Goal: Contribute content

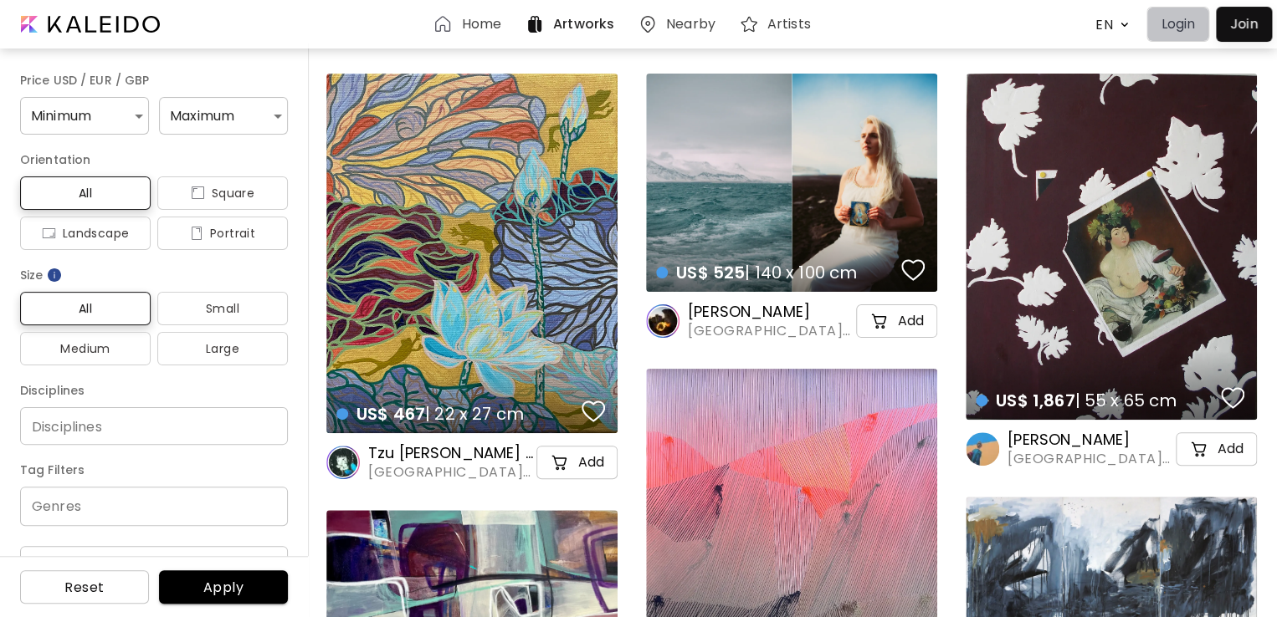
click at [1173, 24] on p "Login" at bounding box center [1177, 24] width 34 height 20
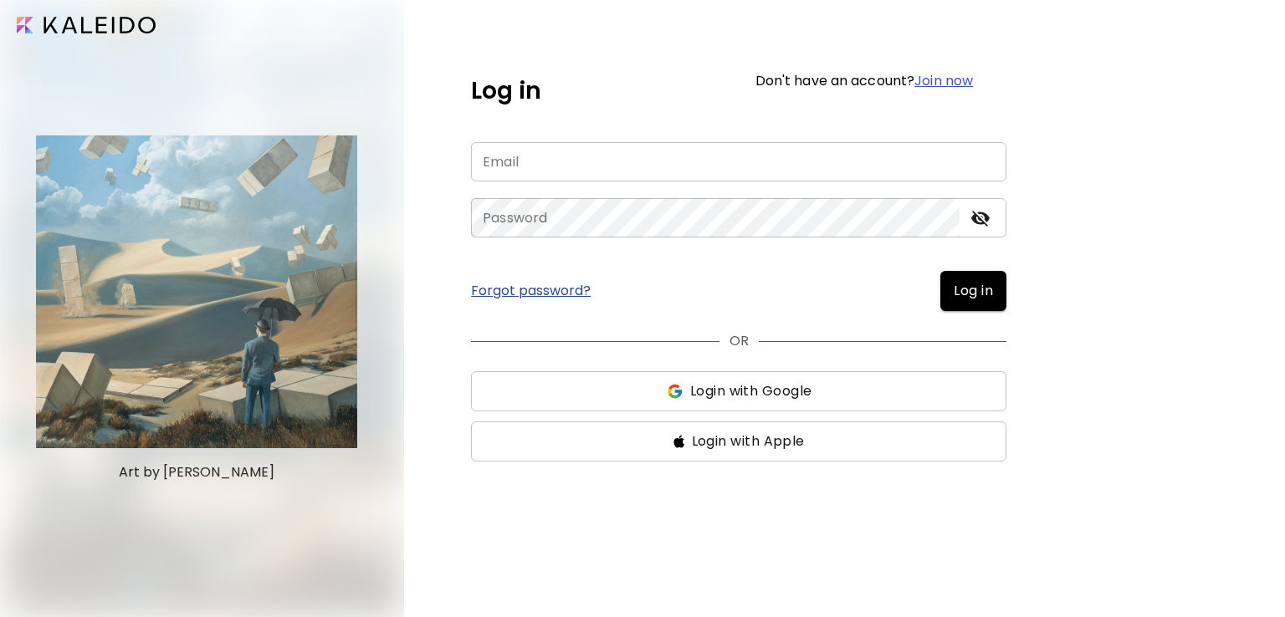
type input "**********"
click at [955, 292] on span "Log in" at bounding box center [973, 291] width 39 height 20
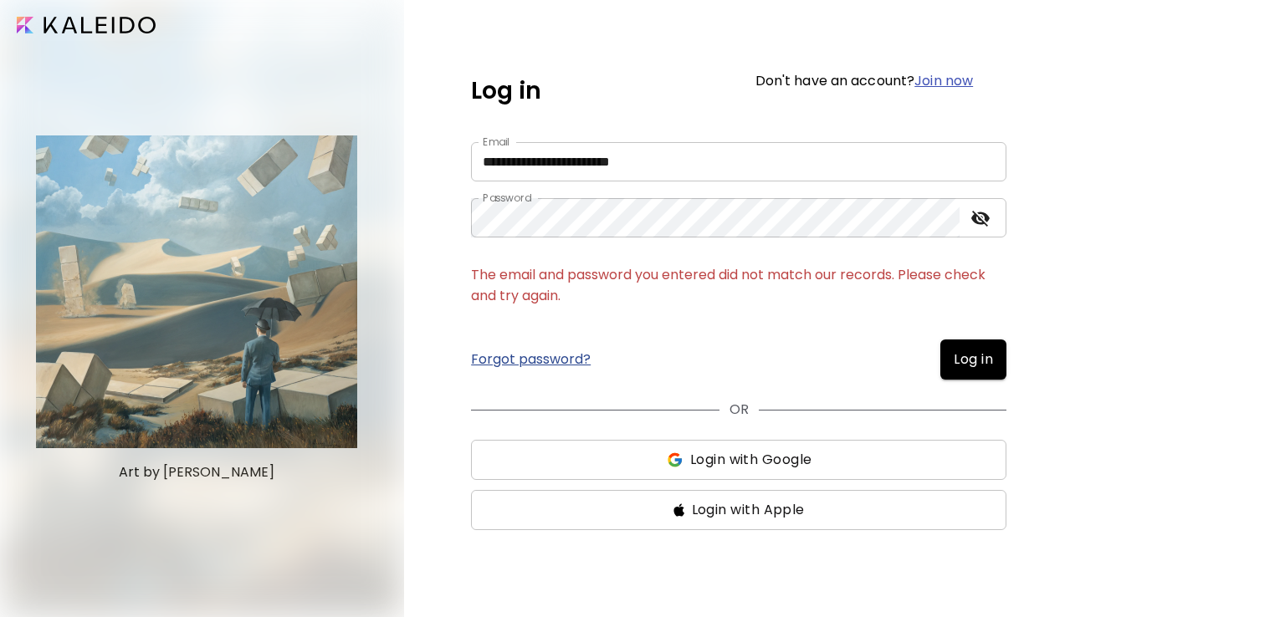
click at [977, 364] on span "Log in" at bounding box center [973, 360] width 39 height 20
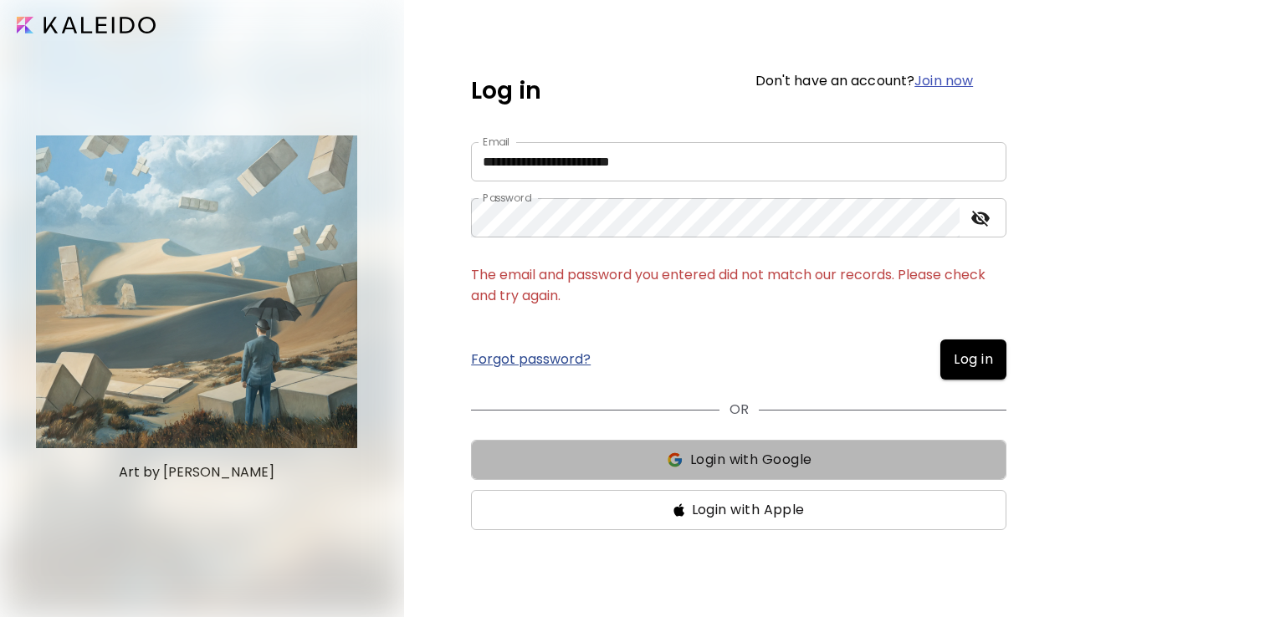
click at [978, 359] on span "Log in" at bounding box center [973, 360] width 39 height 20
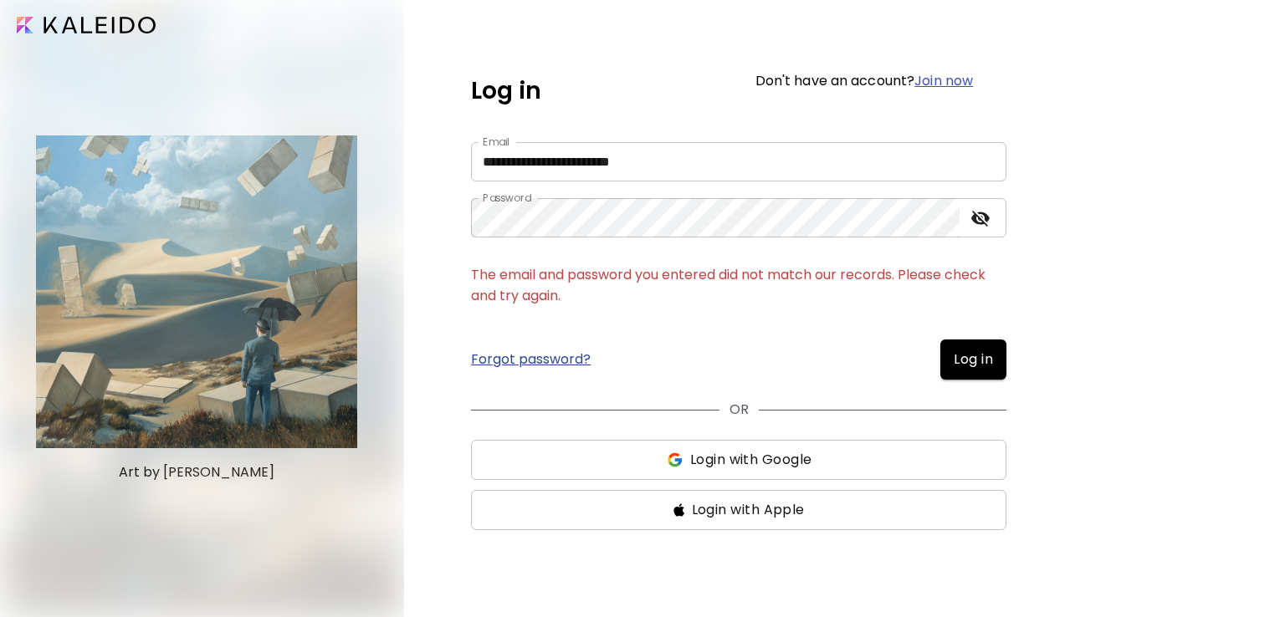
click at [830, 456] on span "Login with Google" at bounding box center [738, 460] width 509 height 20
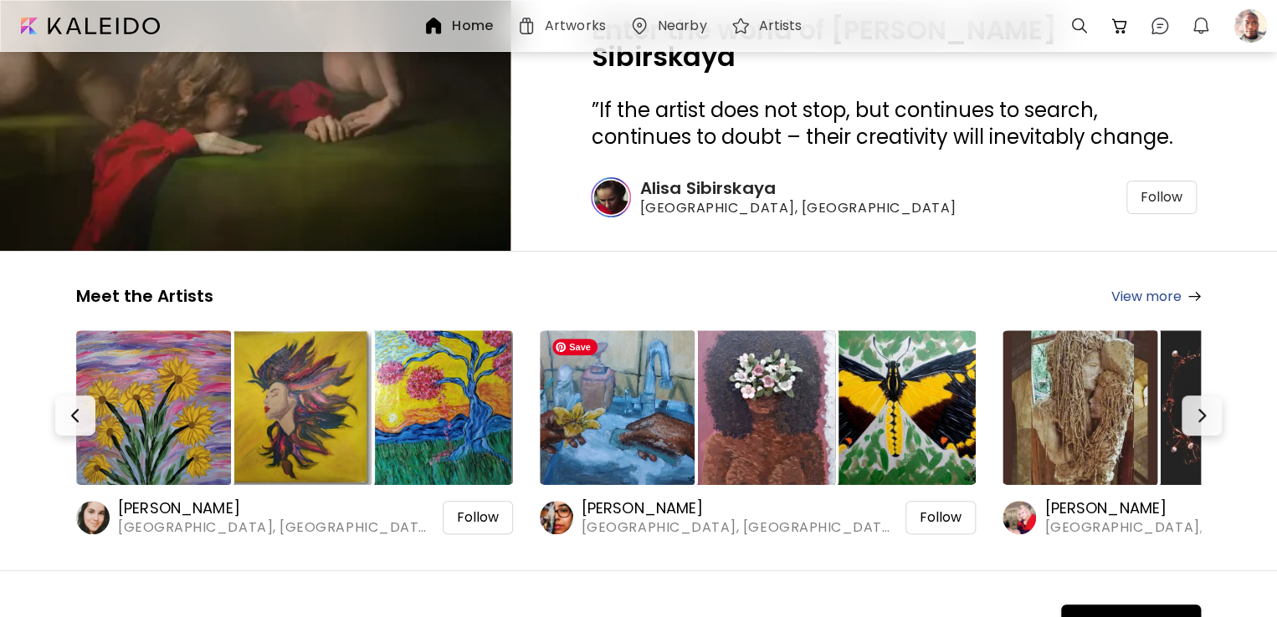
scroll to position [100, 0]
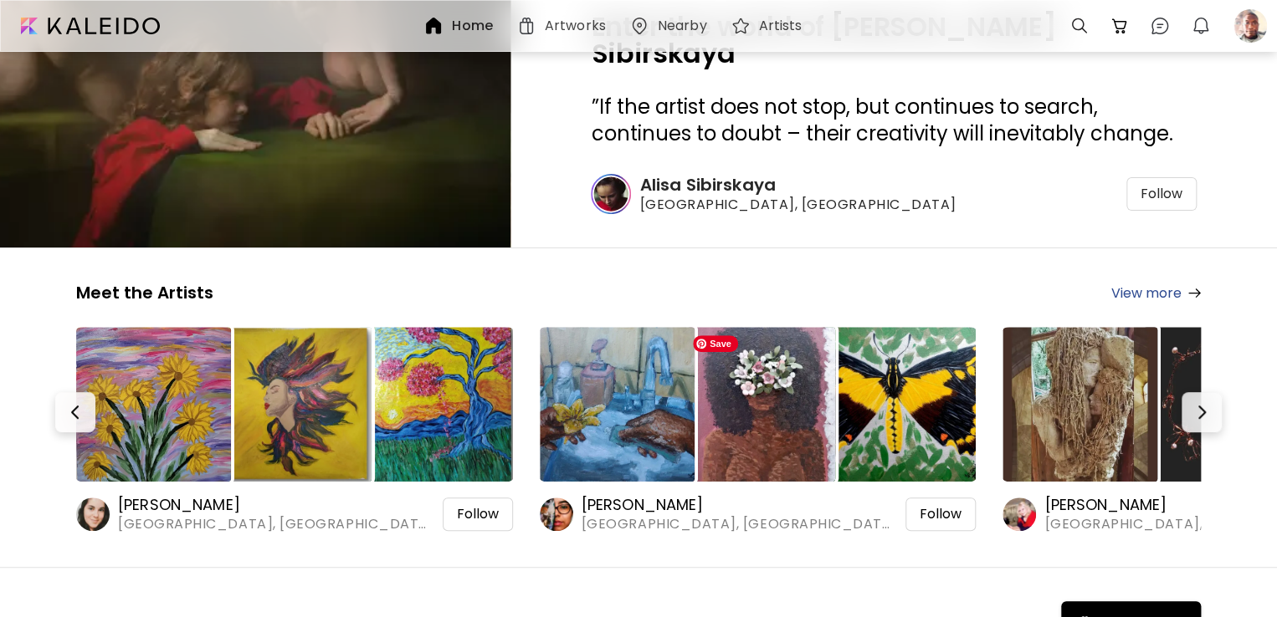
click at [747, 455] on img at bounding box center [757, 404] width 155 height 155
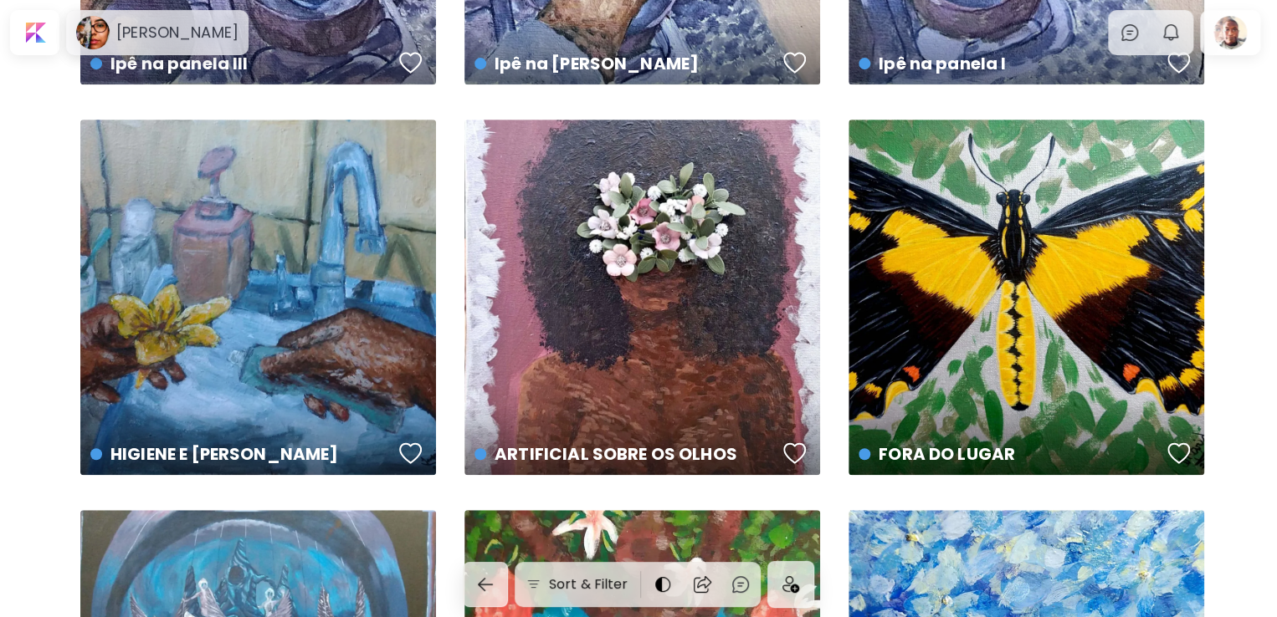
scroll to position [444, 0]
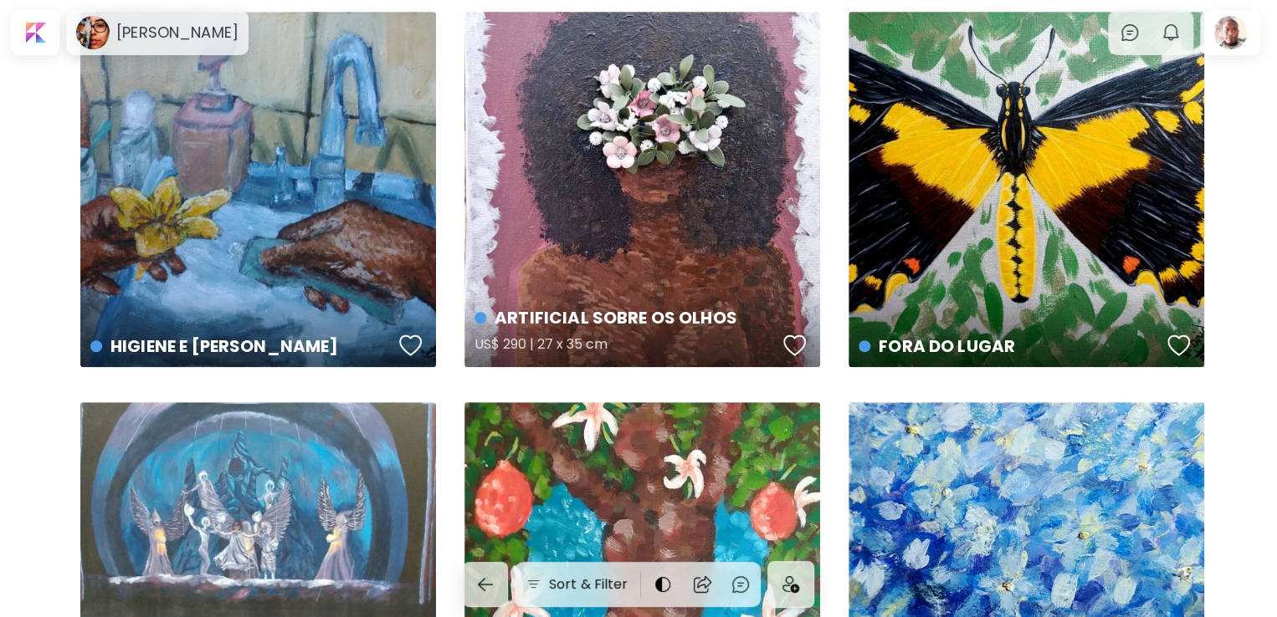
click at [701, 273] on div "ARTIFICIAL SOBRE OS OLHOS US$ 290 | 27 x 35 cm" at bounding box center [642, 190] width 356 height 356
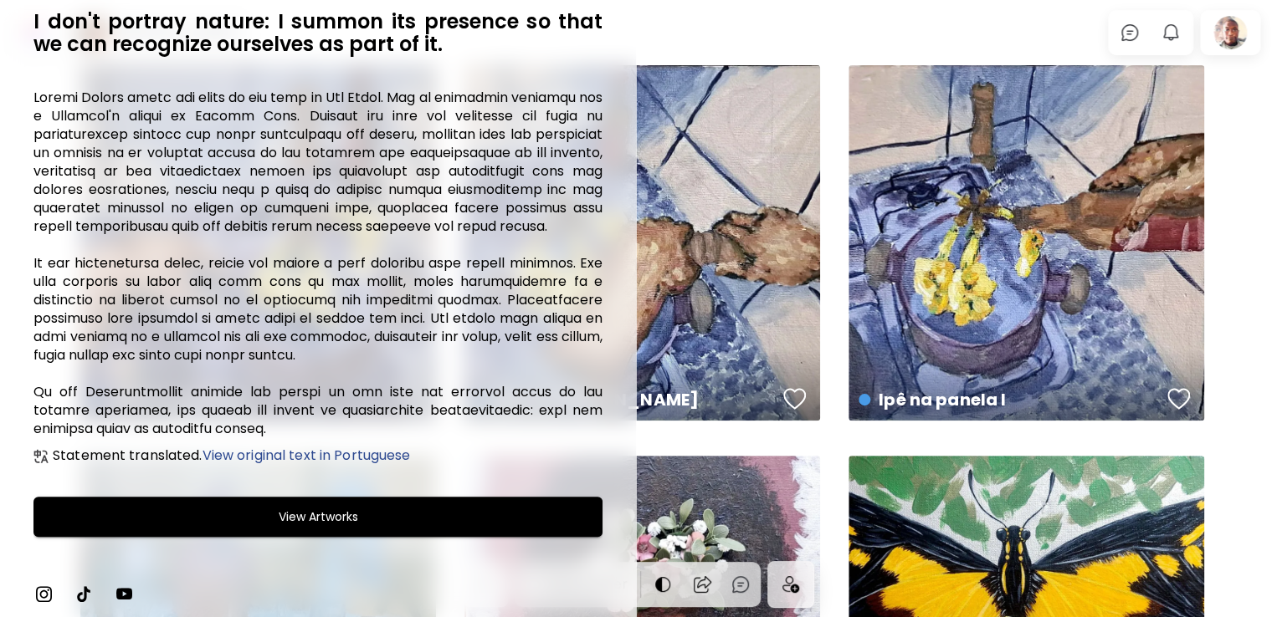
click at [418, 533] on button "View Artworks" at bounding box center [317, 517] width 569 height 40
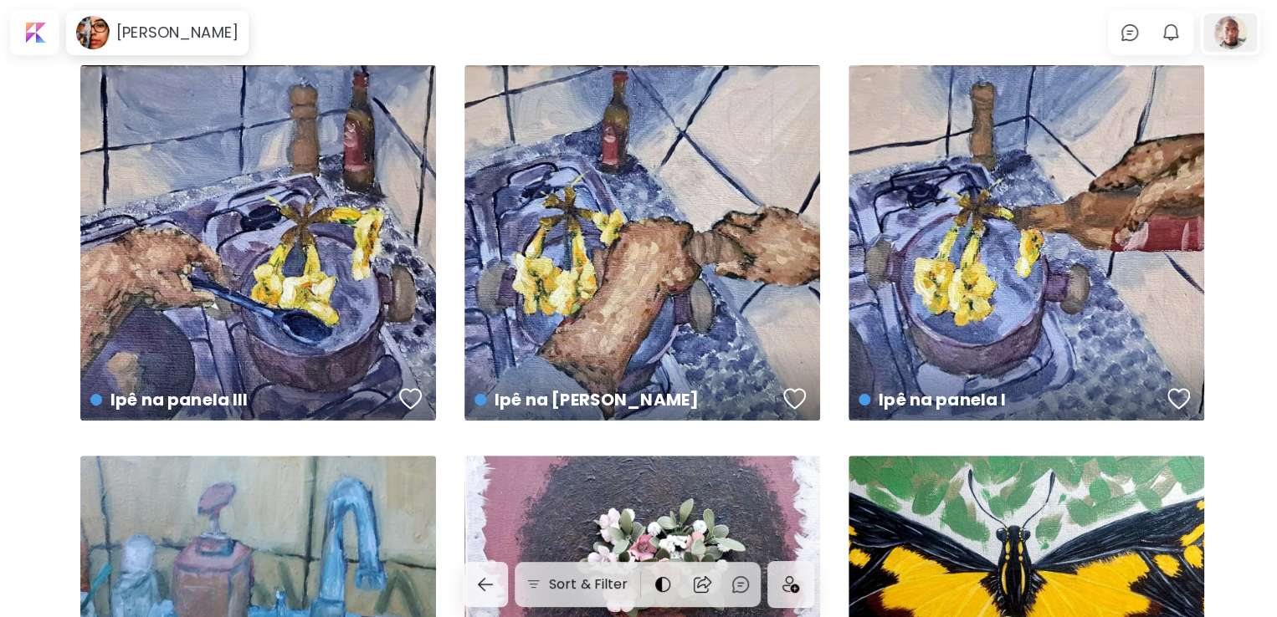
click at [1237, 45] on div at bounding box center [1230, 32] width 54 height 38
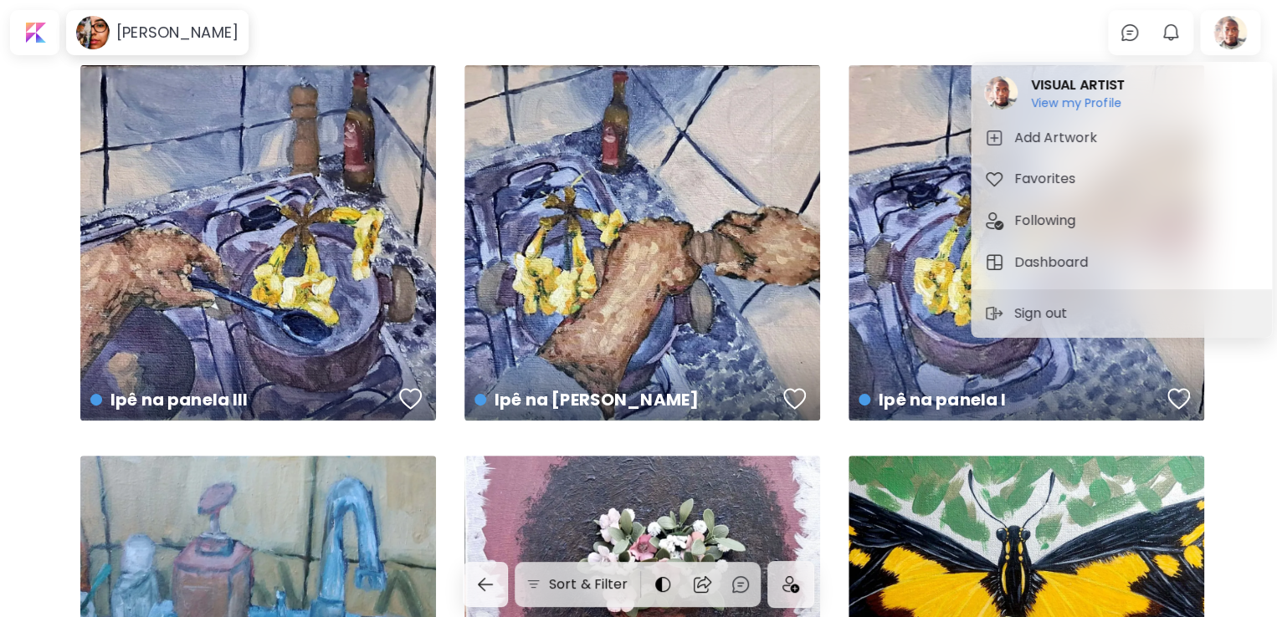
click at [90, 41] on div at bounding box center [638, 308] width 1277 height 617
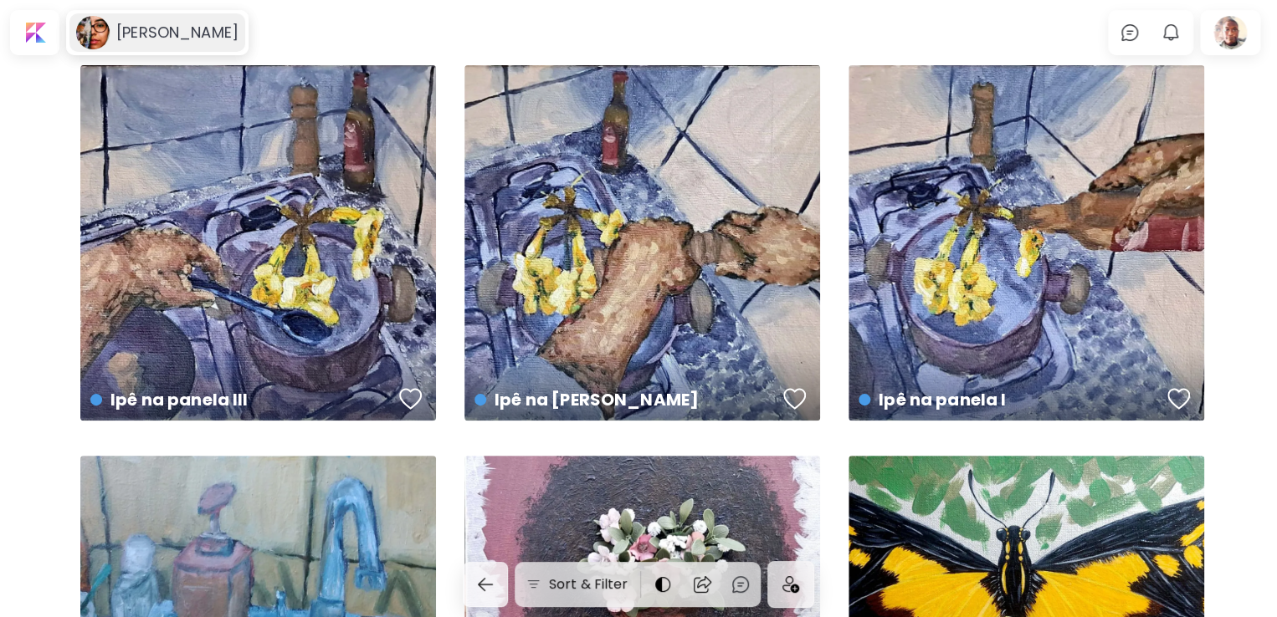
click at [90, 36] on image at bounding box center [92, 32] width 33 height 33
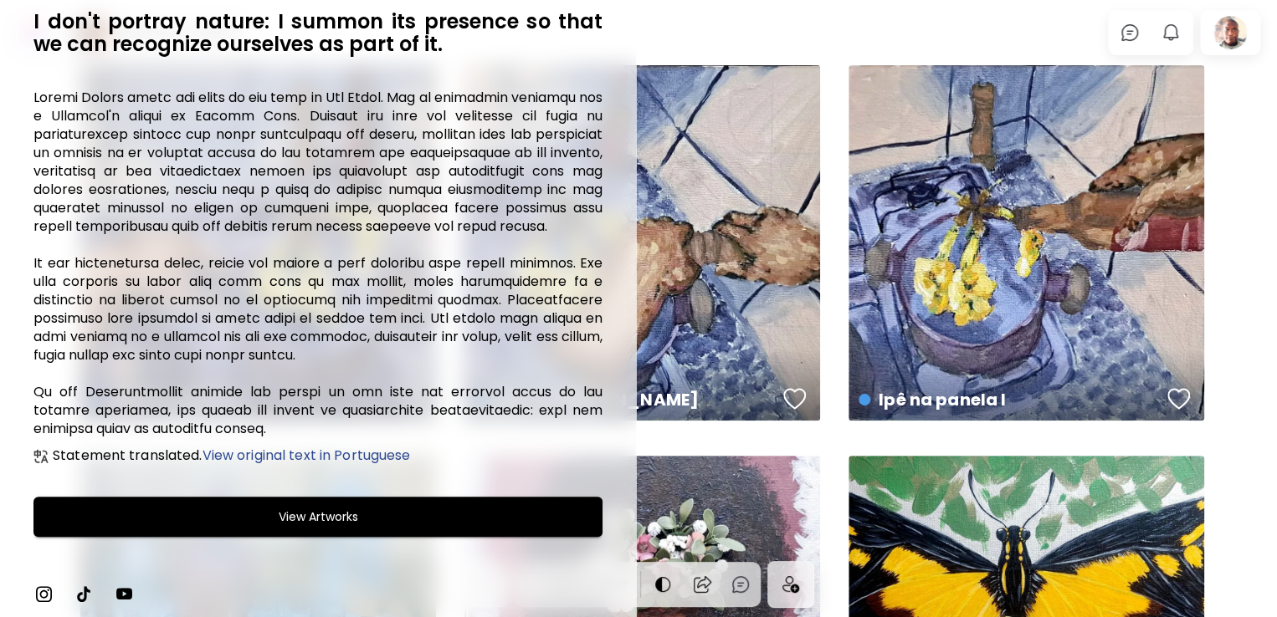
click at [358, 514] on span "View Artworks" at bounding box center [317, 517] width 527 height 20
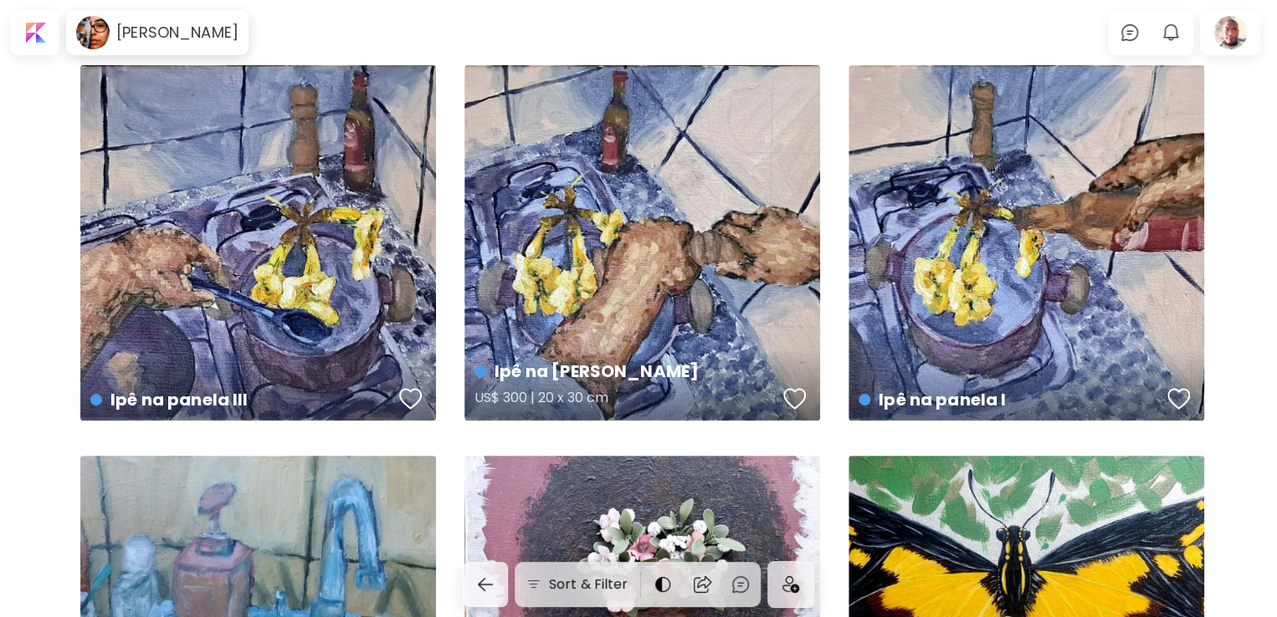
click at [576, 318] on div "Ipê na [PERSON_NAME] US$ 300 | 20 x 30 cm" at bounding box center [642, 243] width 356 height 356
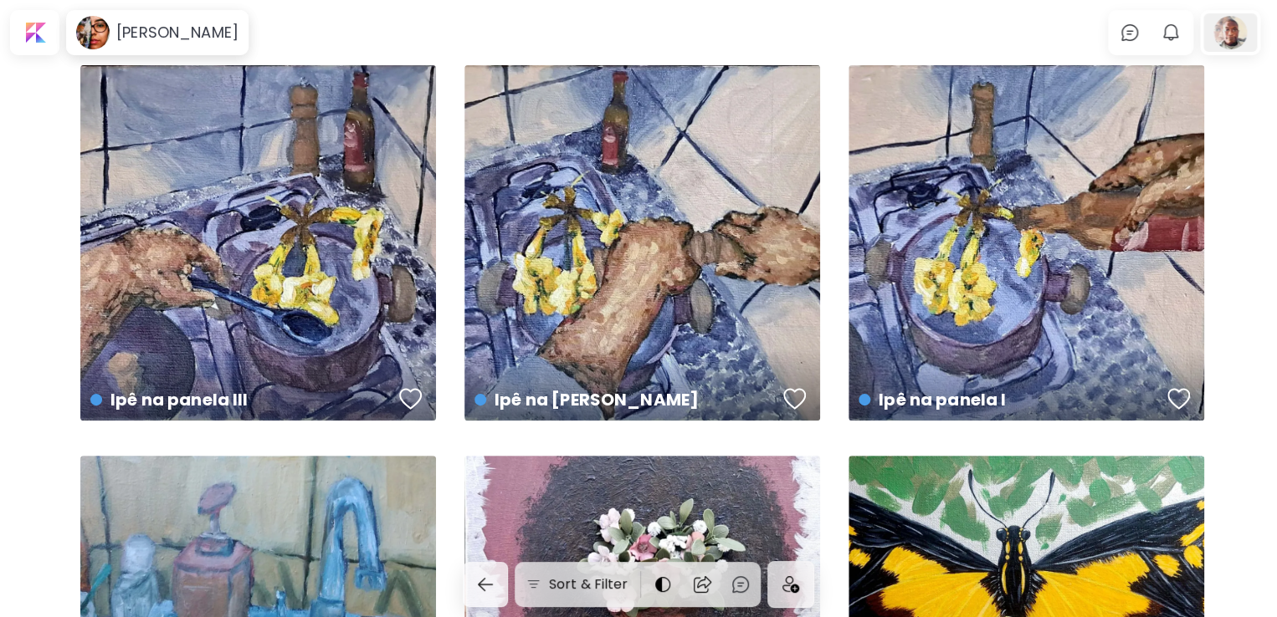
click at [1231, 41] on div at bounding box center [1230, 32] width 54 height 38
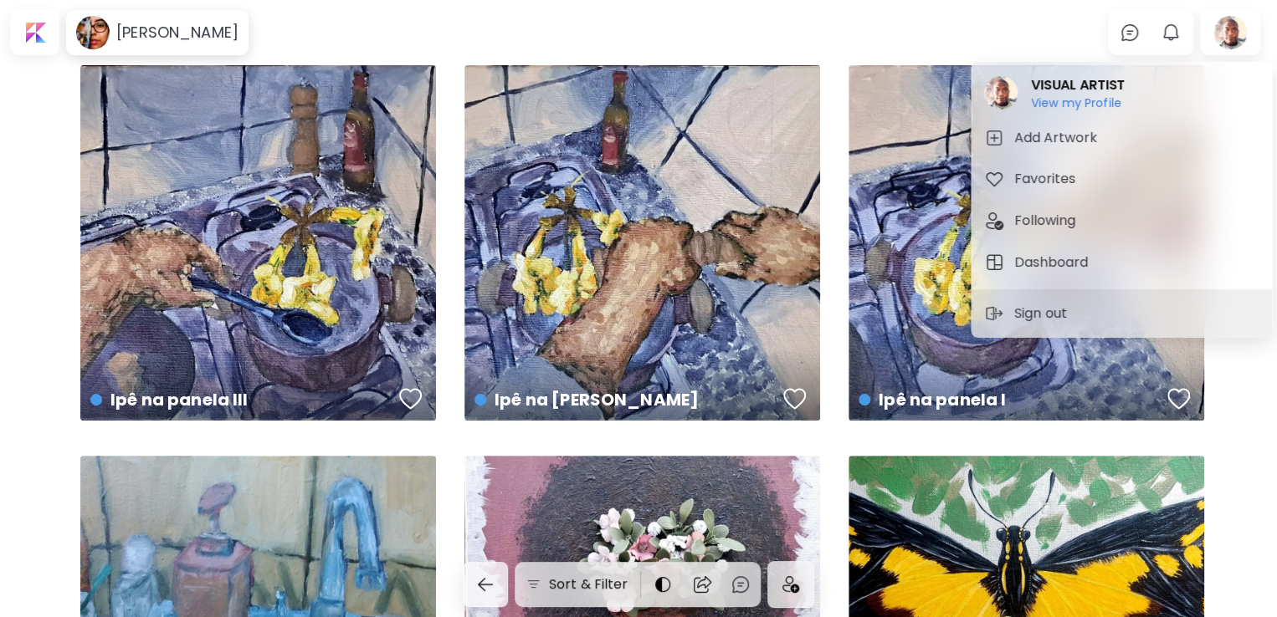
click at [1071, 105] on h6 "View my Profile" at bounding box center [1078, 102] width 94 height 15
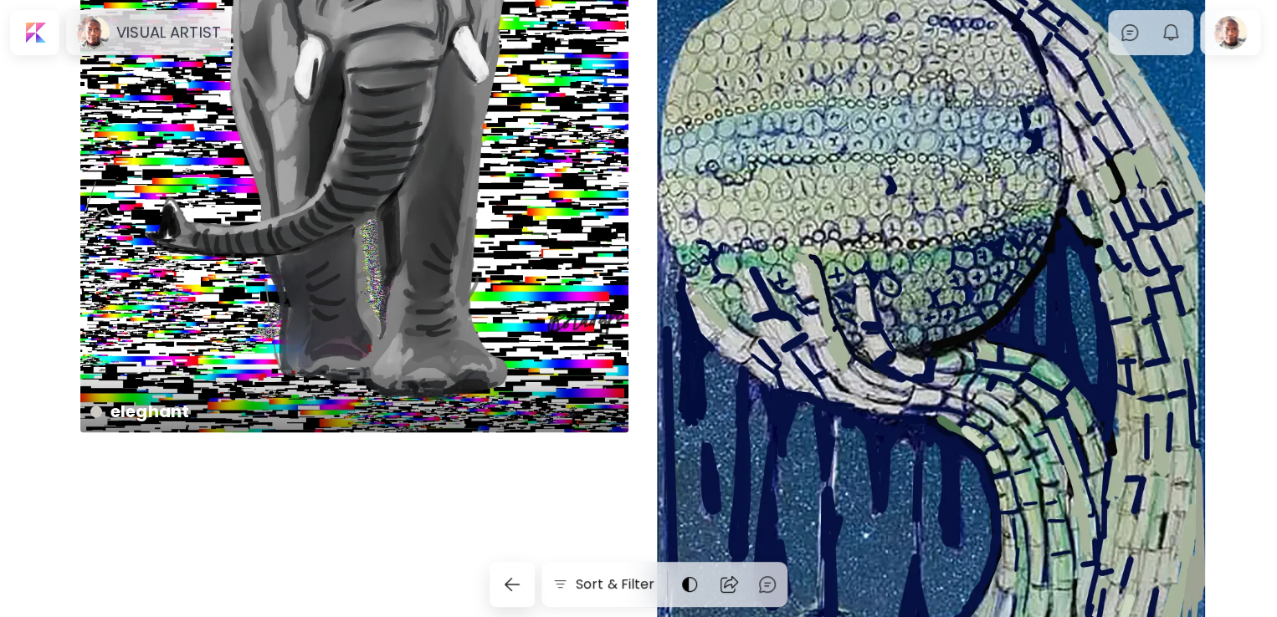
scroll to position [4346, 0]
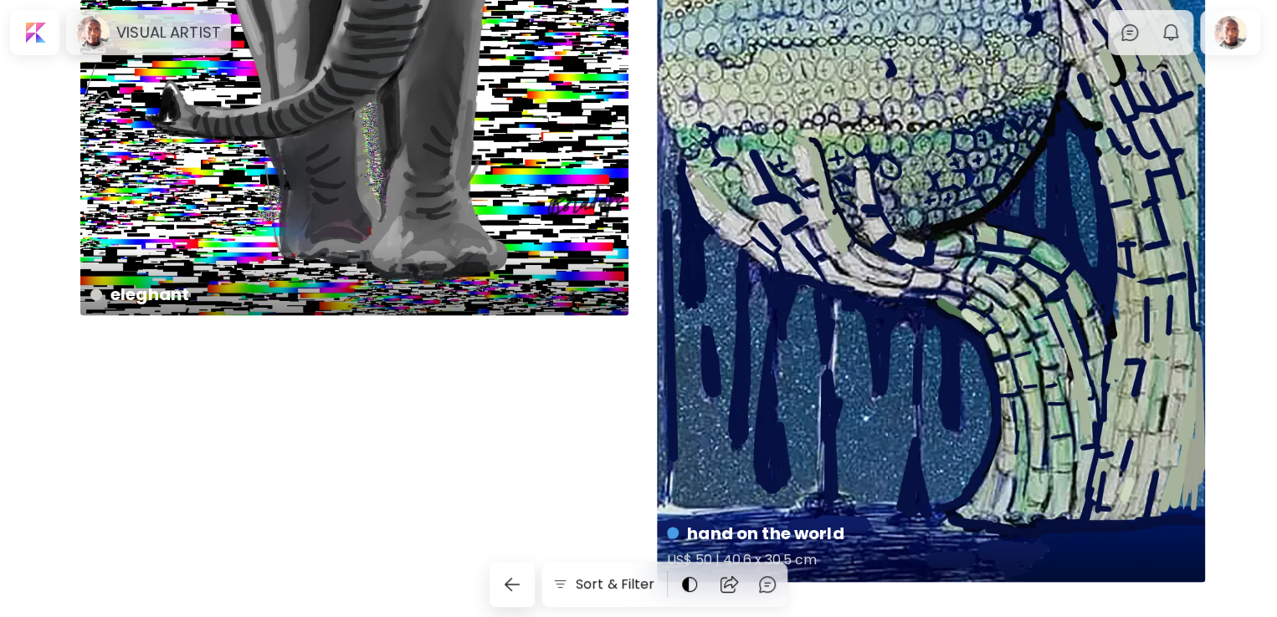
click at [925, 305] on div "hand on the world US$ 50 | 40.6 x 30.5 cm" at bounding box center [931, 98] width 548 height 970
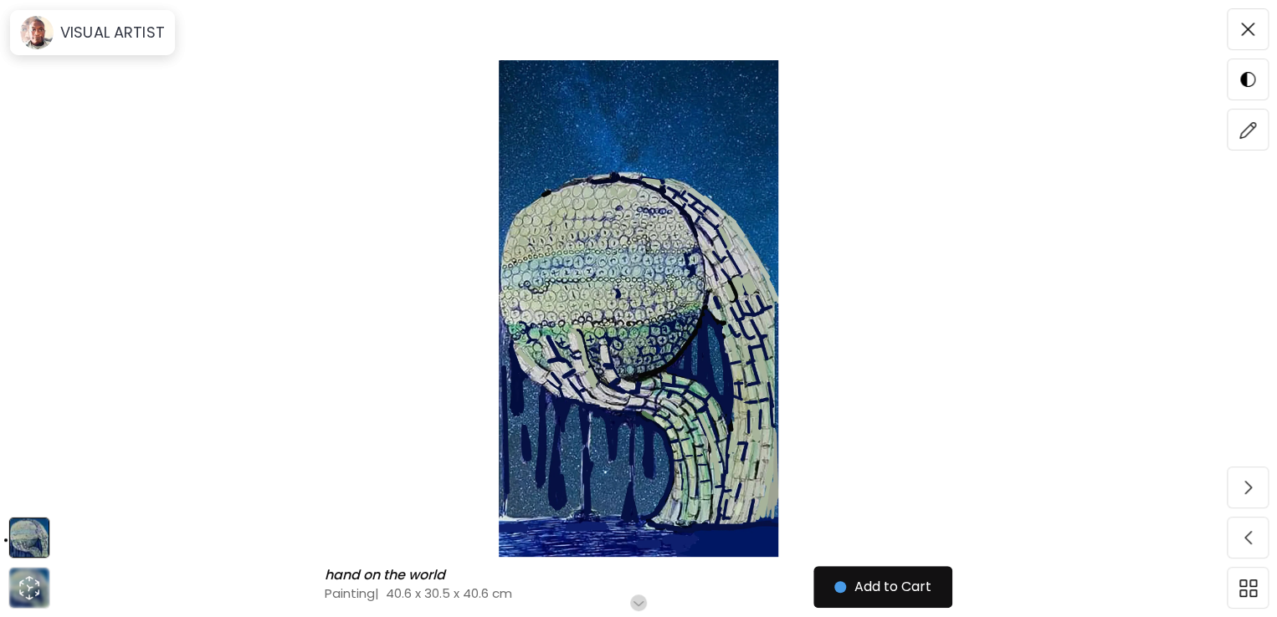
click at [704, 364] on img at bounding box center [638, 308] width 1136 height 497
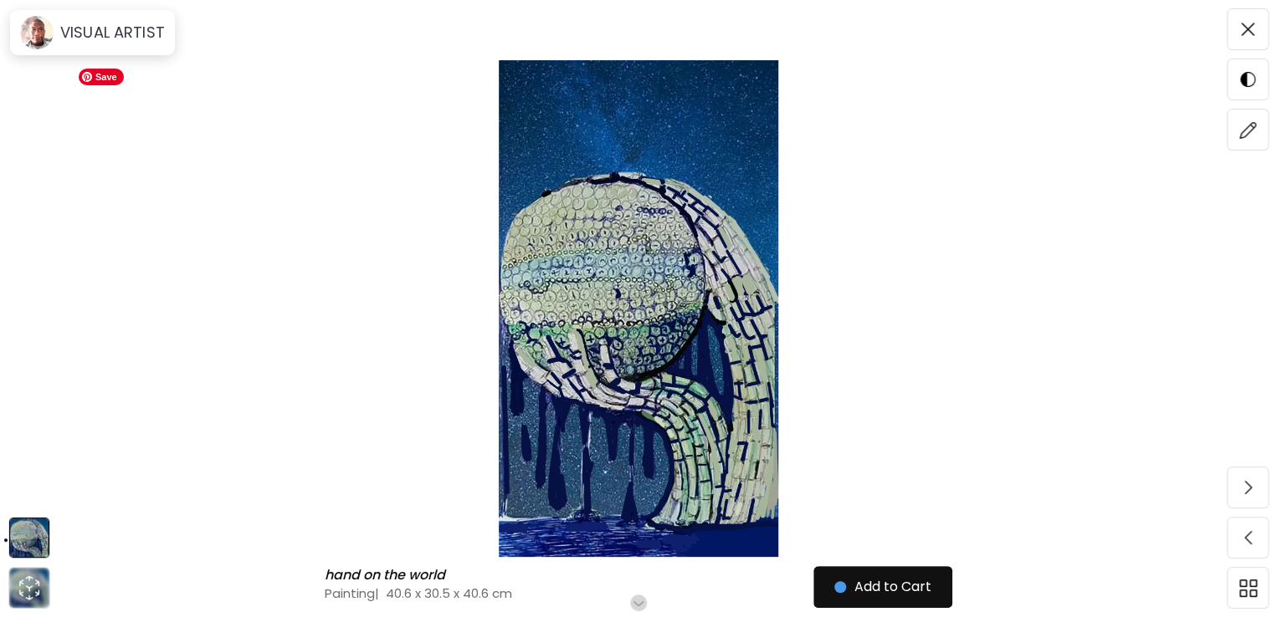
click at [705, 367] on img at bounding box center [638, 308] width 1136 height 497
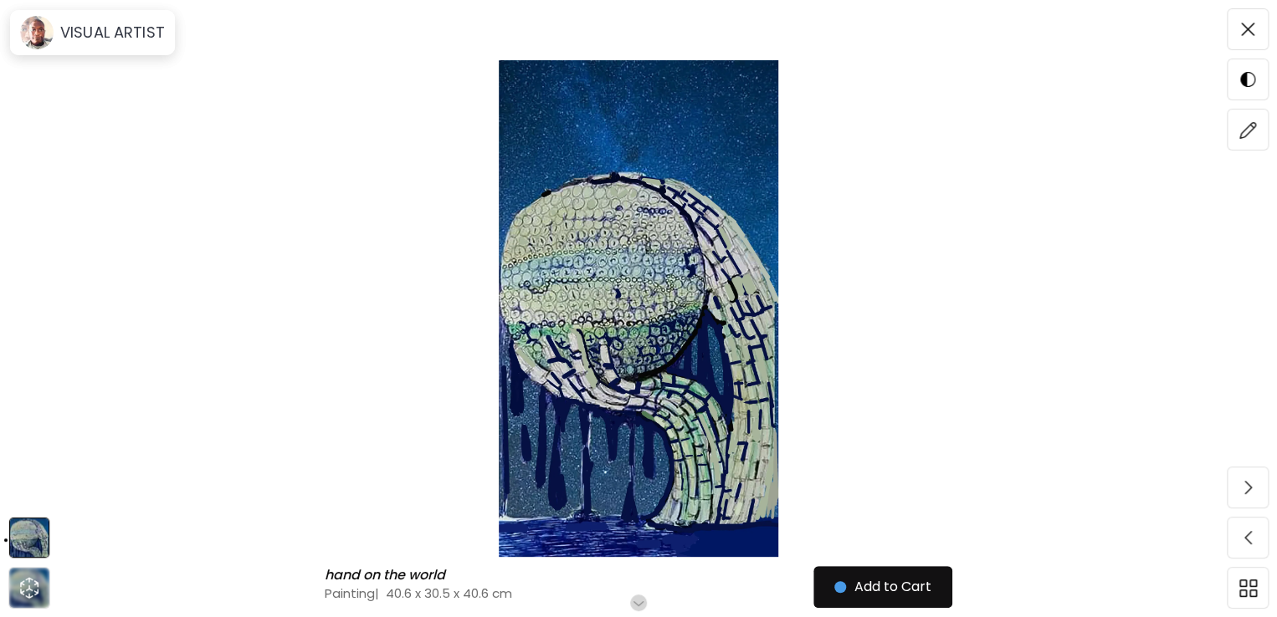
click at [1255, 126] on img at bounding box center [1248, 130] width 18 height 18
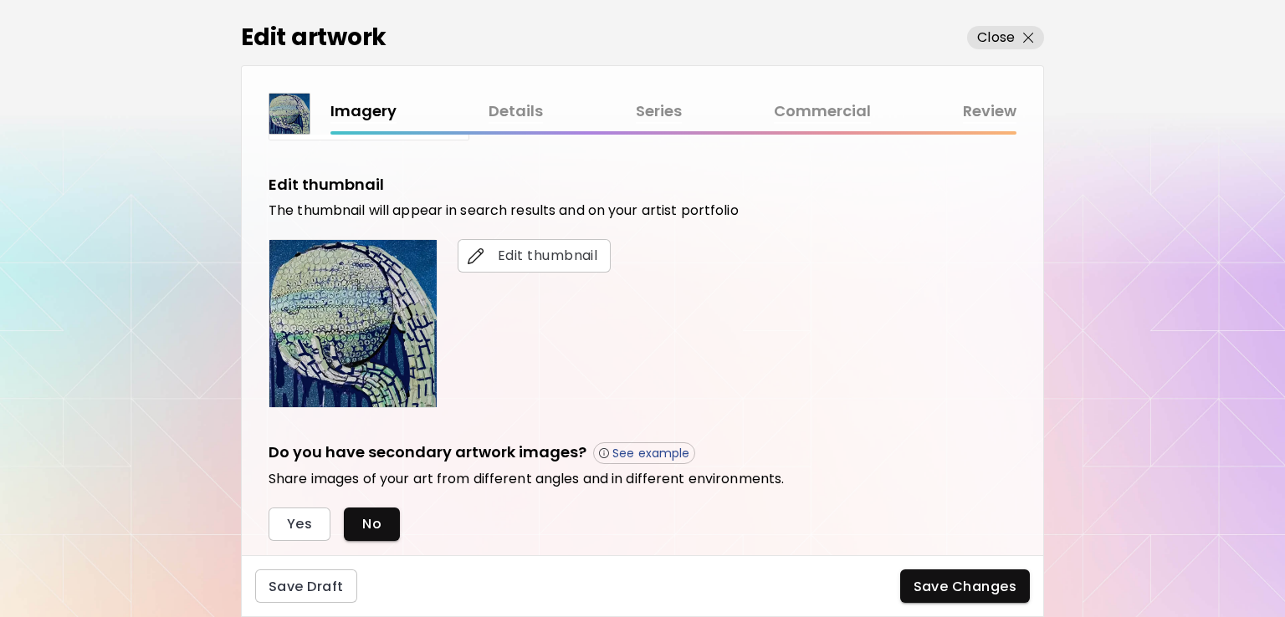
scroll to position [286, 0]
click at [474, 255] on img "button" at bounding box center [476, 256] width 17 height 17
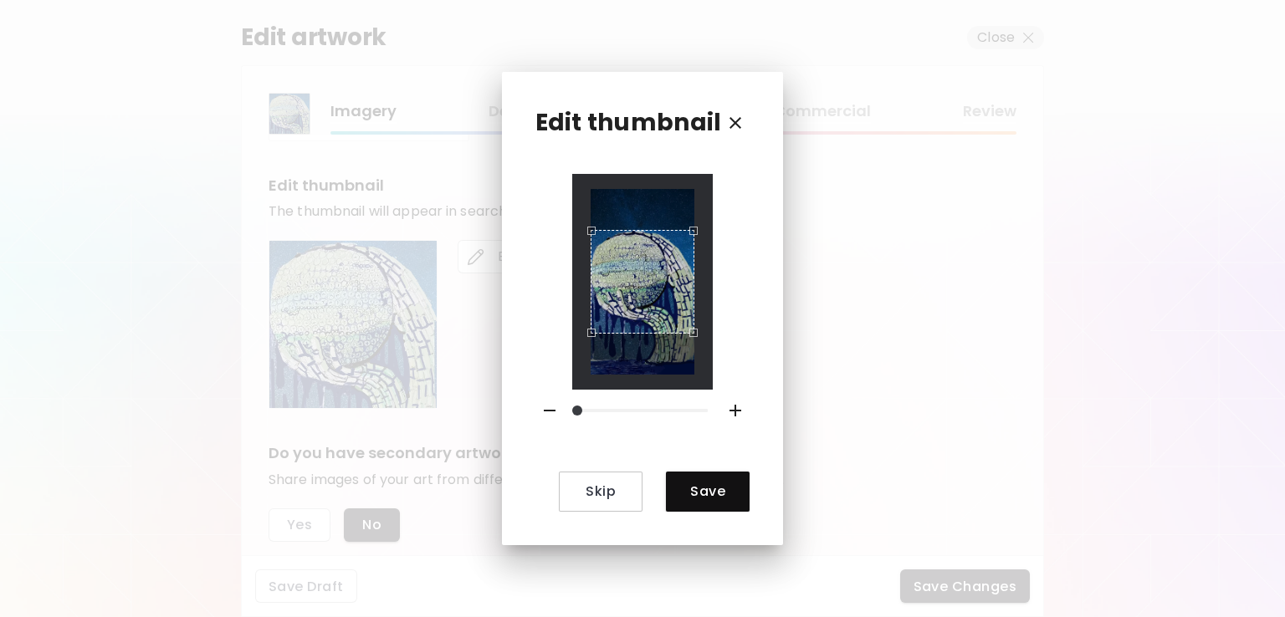
click at [735, 121] on icon "button" at bounding box center [736, 123] width 12 height 12
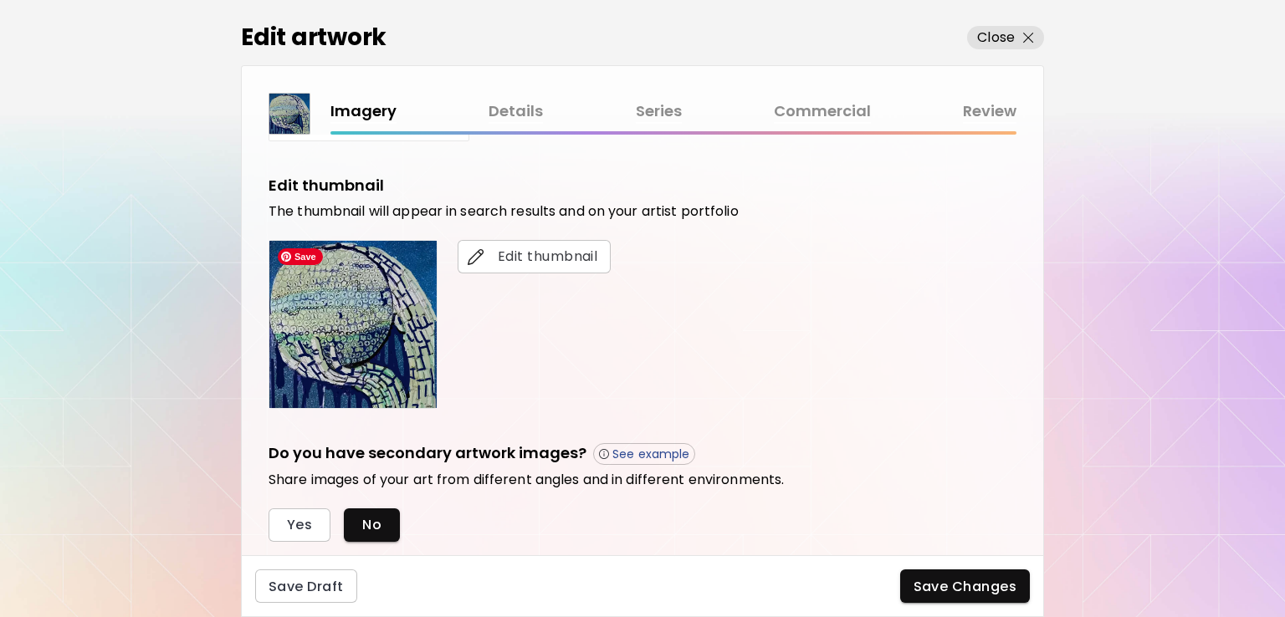
click at [404, 107] on div "Imagery Details Series Commercial Review" at bounding box center [673, 112] width 686 height 24
click at [373, 118] on div "Imagery Details Series Commercial Review" at bounding box center [673, 112] width 686 height 24
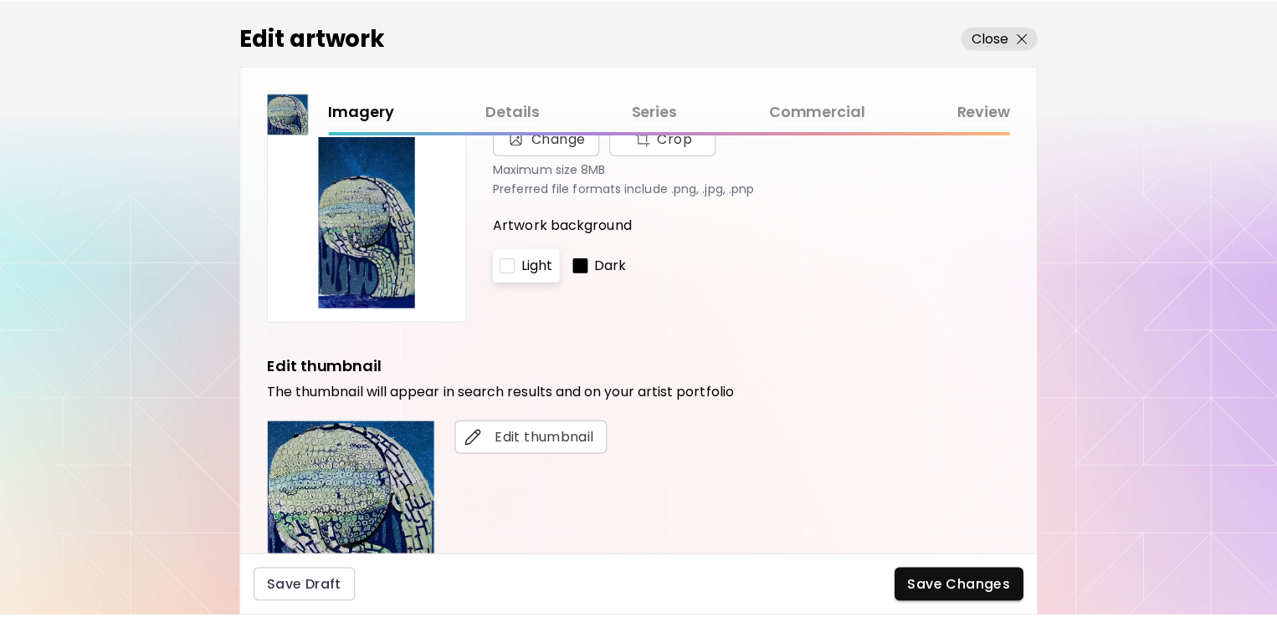
scroll to position [100, 0]
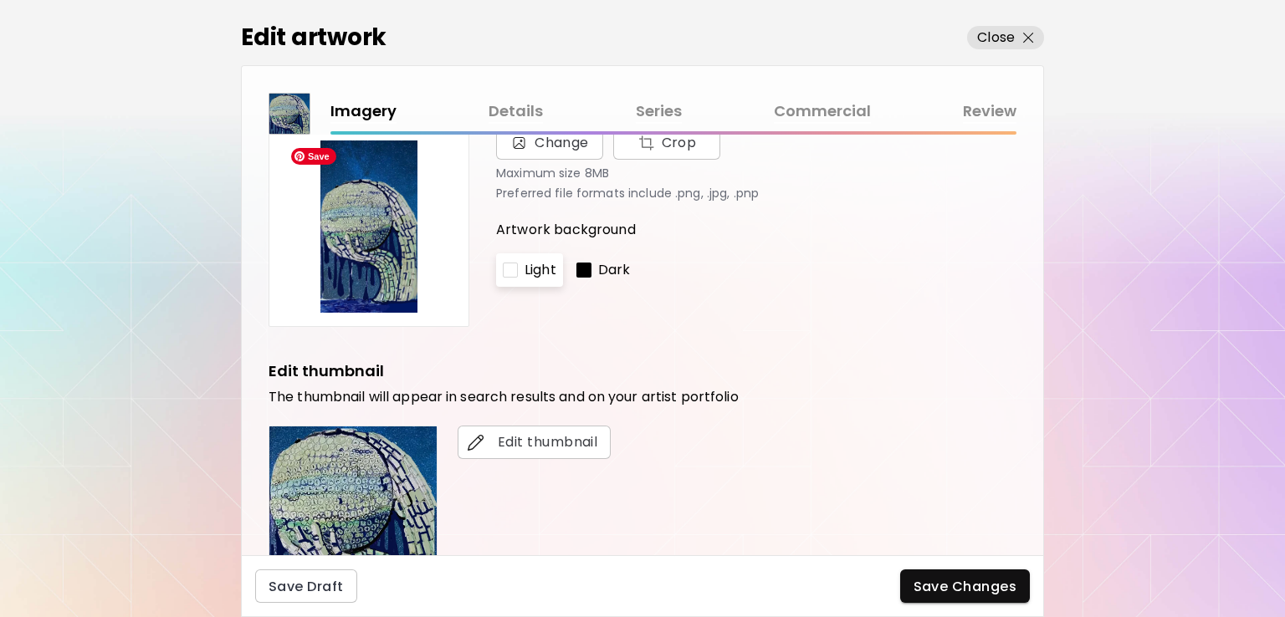
click at [364, 252] on img at bounding box center [369, 227] width 172 height 172
click at [365, 264] on img at bounding box center [369, 227] width 172 height 172
click at [362, 268] on img at bounding box center [369, 227] width 172 height 172
click at [361, 267] on img at bounding box center [369, 227] width 172 height 172
click at [515, 121] on link "Details" at bounding box center [516, 112] width 54 height 24
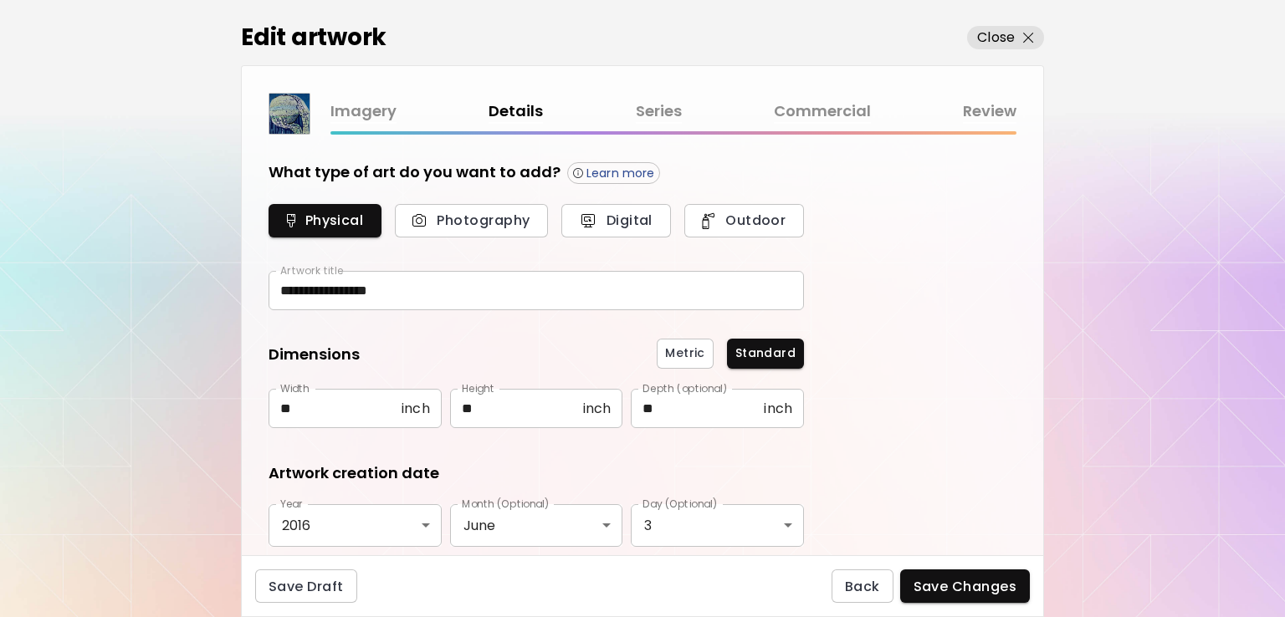
type input "********"
click at [654, 115] on link "Series" at bounding box center [659, 112] width 46 height 24
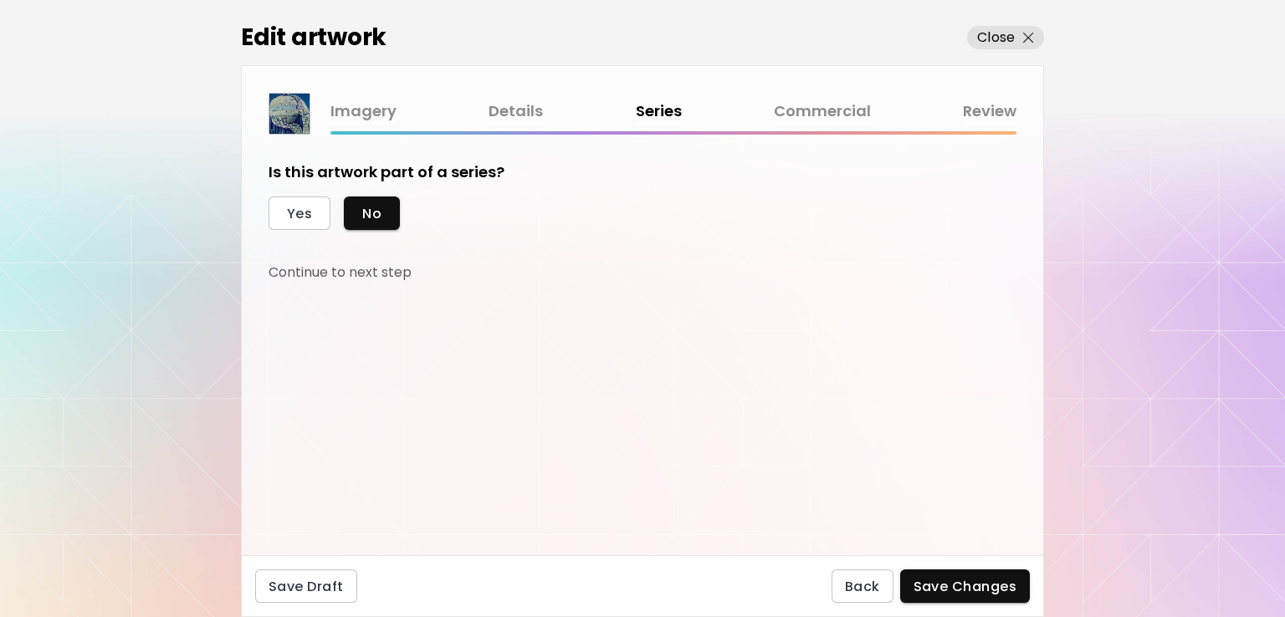
click at [832, 110] on link "Commercial" at bounding box center [822, 112] width 97 height 24
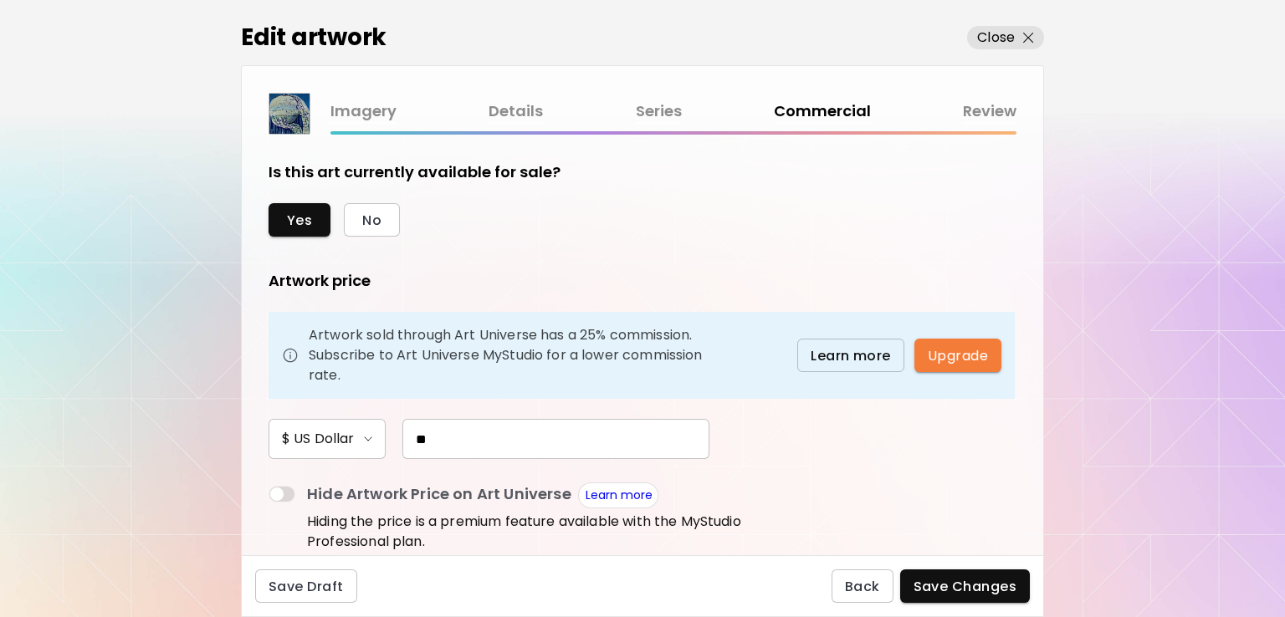
click at [986, 111] on link "Review" at bounding box center [990, 112] width 54 height 24
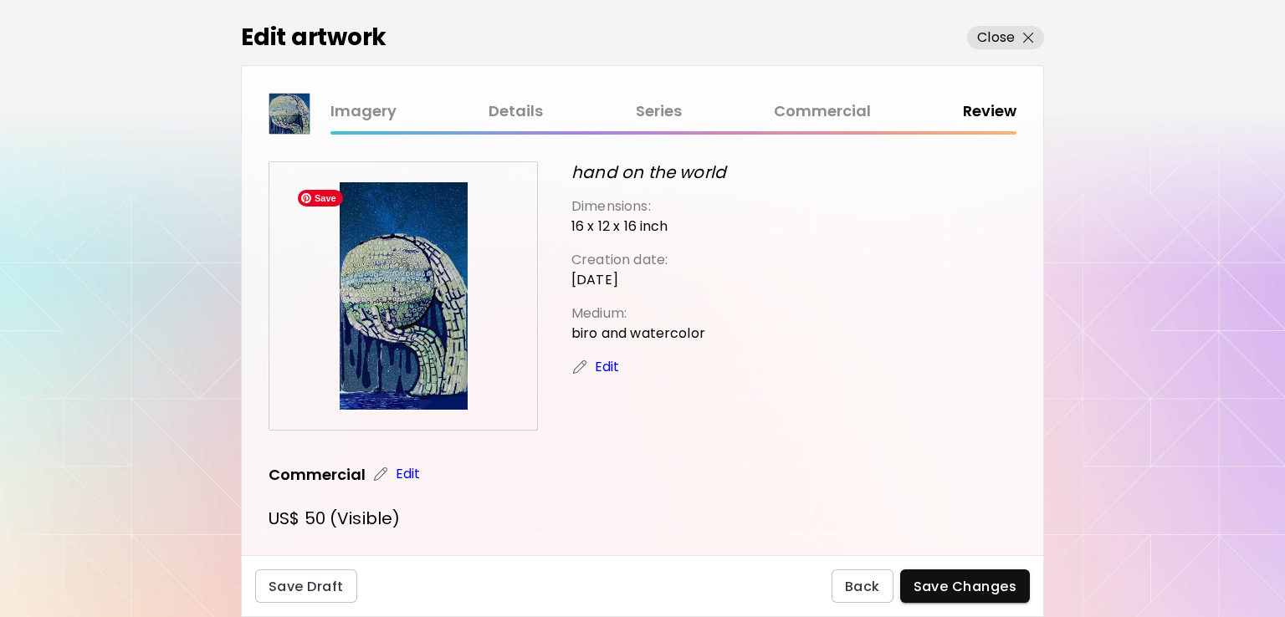
click at [419, 346] on img at bounding box center [403, 296] width 228 height 228
click at [432, 362] on img at bounding box center [403, 296] width 228 height 228
click at [1027, 29] on span "Close" at bounding box center [1005, 38] width 57 height 20
